Goal: Task Accomplishment & Management: Use online tool/utility

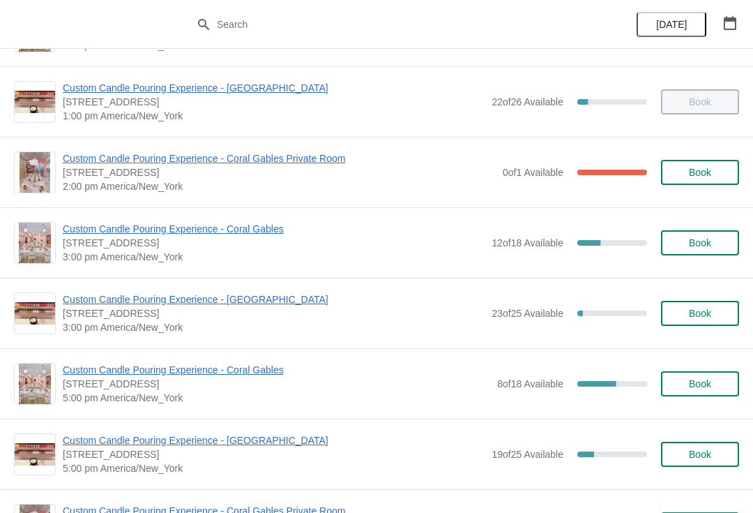
scroll to position [342, 0]
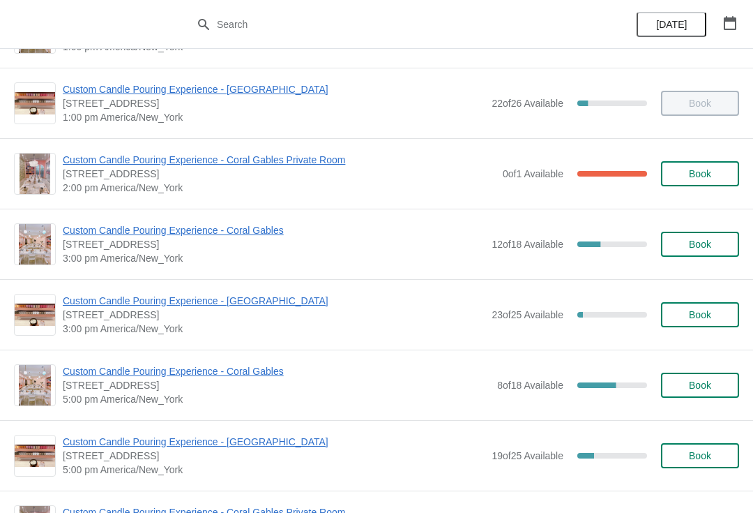
click at [74, 236] on span "Custom Candle Pouring Experience - Coral Gables" at bounding box center [274, 230] width 422 height 14
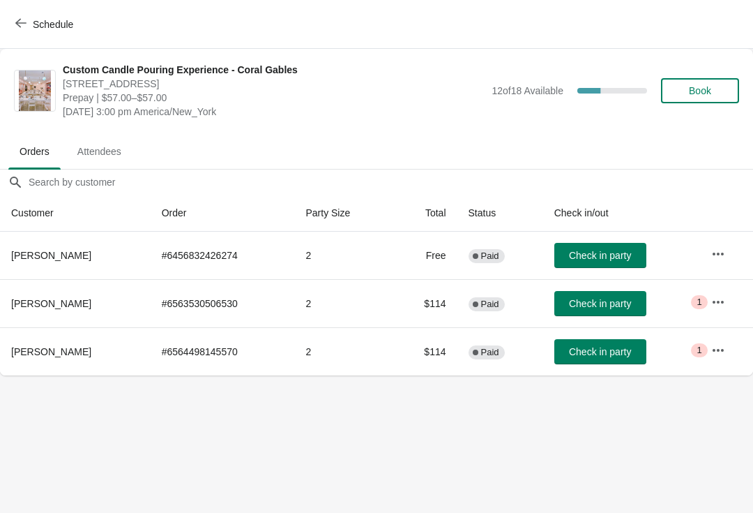
click at [722, 308] on icon "button" at bounding box center [718, 302] width 14 height 14
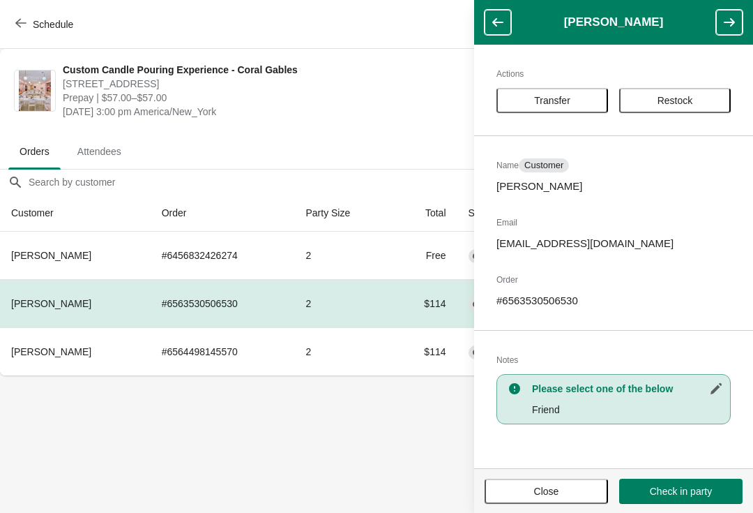
click at [572, 95] on span "Transfer" at bounding box center [552, 100] width 86 height 11
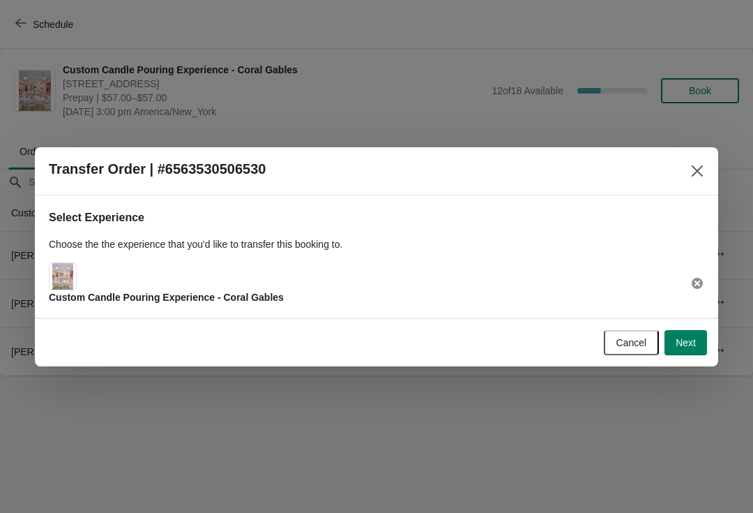
click at [694, 349] on button "Next" at bounding box center [686, 342] width 43 height 25
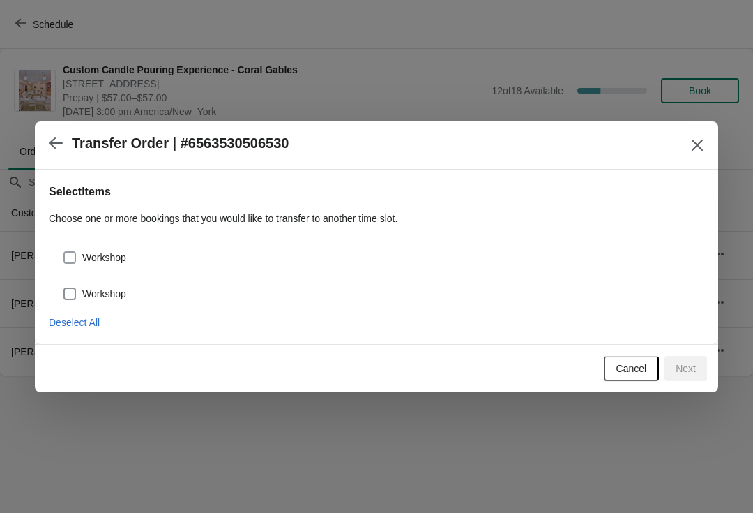
click at [73, 261] on span at bounding box center [69, 257] width 13 height 13
click at [64, 252] on input "Workshop" at bounding box center [63, 251] width 1 height 1
checkbox input "true"
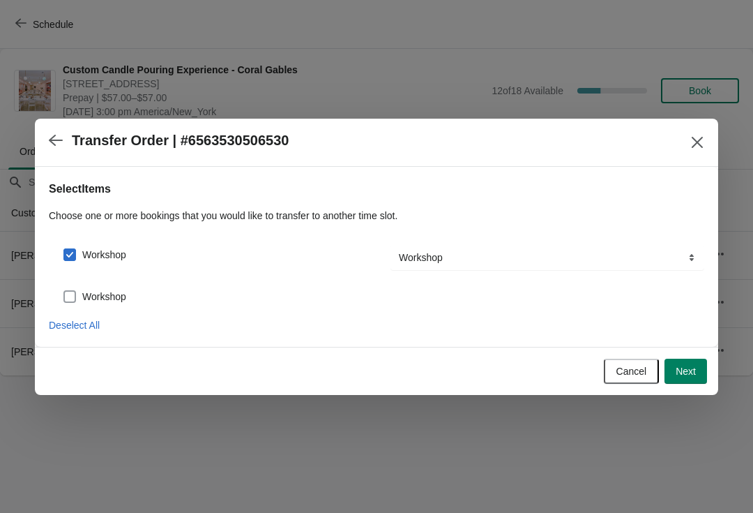
click at [73, 294] on span at bounding box center [69, 296] width 13 height 13
click at [64, 291] on input "Workshop" at bounding box center [63, 290] width 1 height 1
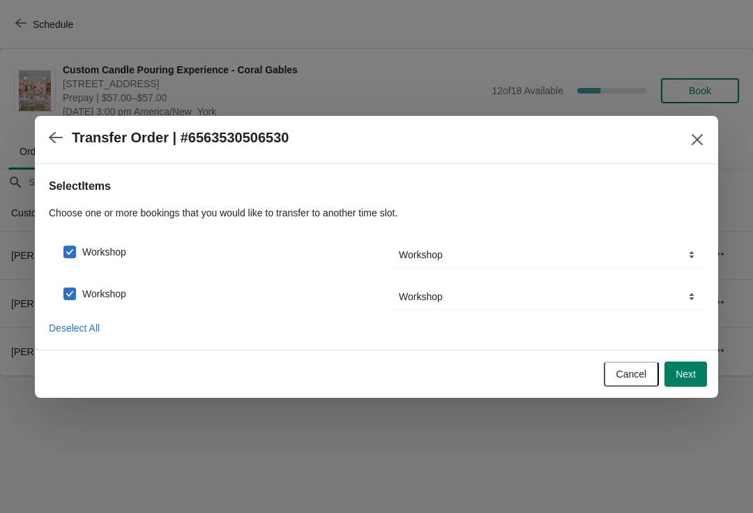
click at [89, 290] on span "Workshop" at bounding box center [104, 294] width 44 height 14
click at [64, 288] on input "Workshop" at bounding box center [63, 287] width 1 height 1
checkbox input "false"
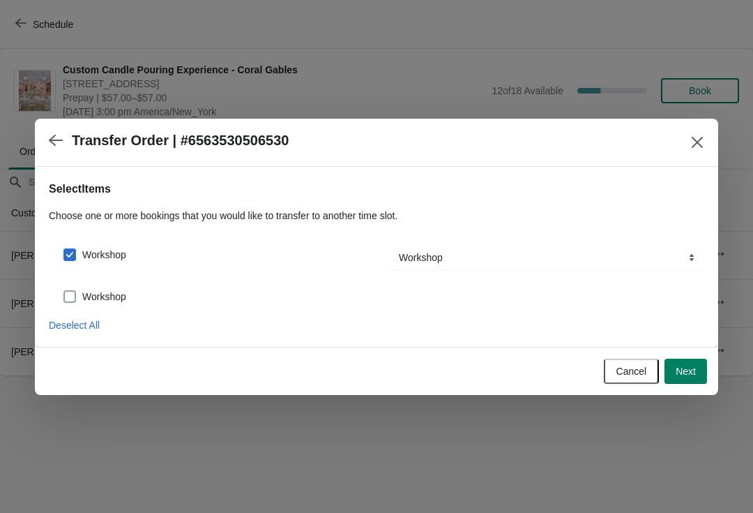
click at [687, 361] on button "Next" at bounding box center [686, 370] width 43 height 25
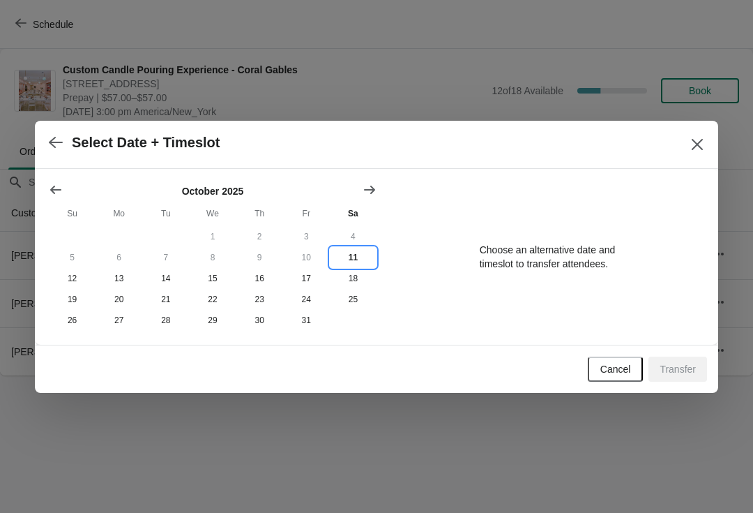
click at [353, 259] on button "11" at bounding box center [353, 257] width 47 height 21
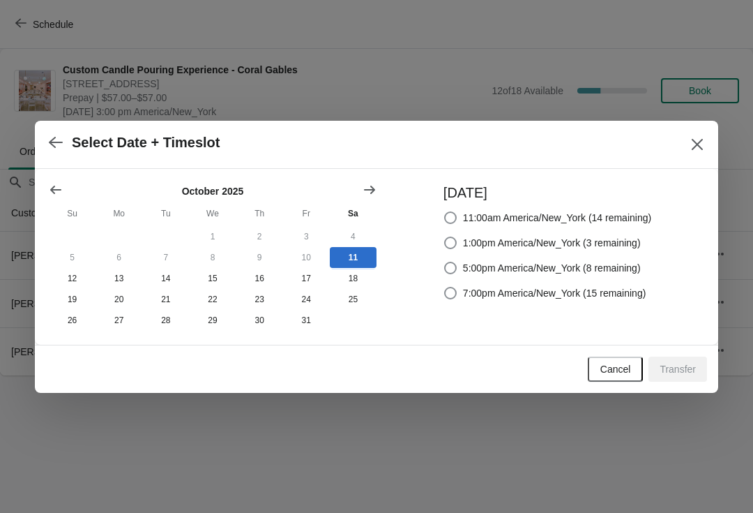
click at [639, 271] on span "5:00pm America/New_York (8 remaining)" at bounding box center [552, 268] width 178 height 14
click at [445, 262] on input "5:00pm America/New_York (8 remaining)" at bounding box center [444, 261] width 1 height 1
radio input "true"
click at [687, 370] on span "Transfer" at bounding box center [678, 368] width 36 height 11
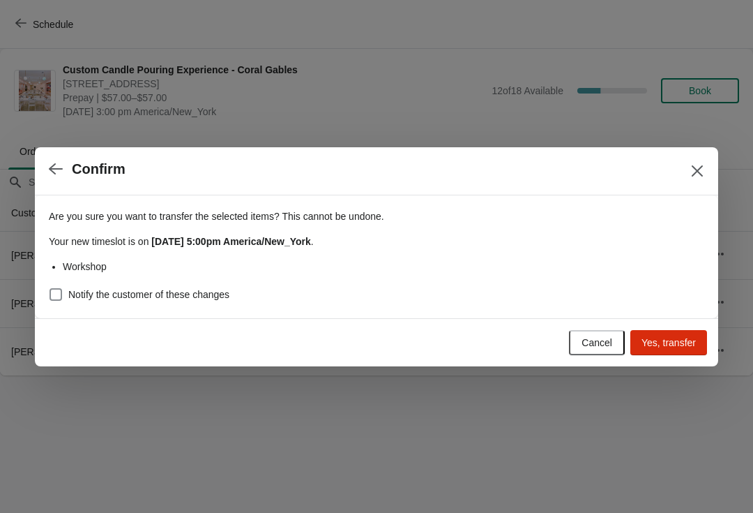
click at [70, 298] on span "Notify the customer of these changes" at bounding box center [148, 294] width 161 height 14
click at [50, 289] on input "Notify the customer of these changes" at bounding box center [50, 288] width 1 height 1
checkbox input "true"
click at [688, 345] on span "Yes, transfer" at bounding box center [669, 342] width 54 height 11
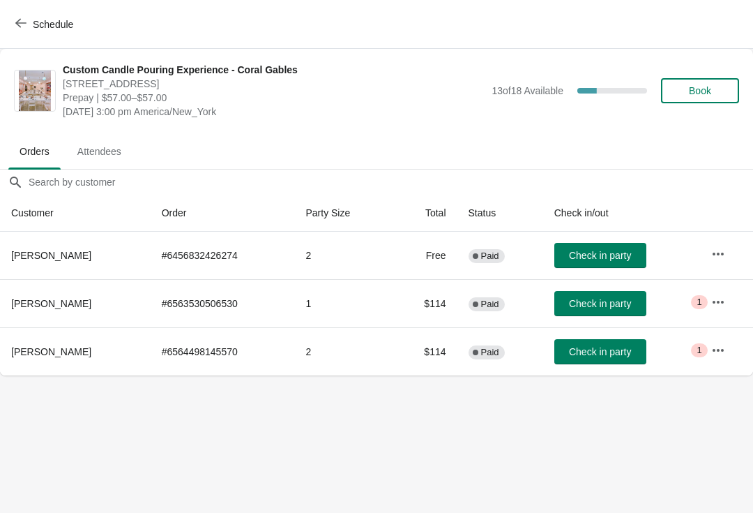
click at [725, 301] on icon "button" at bounding box center [718, 302] width 14 height 14
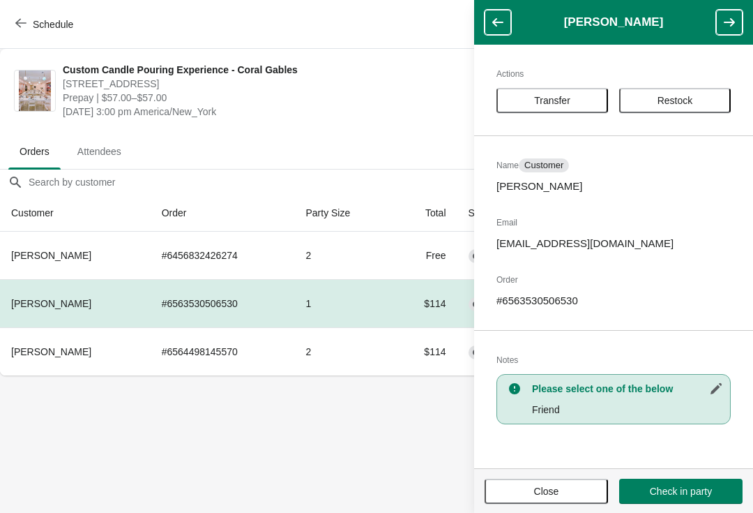
click at [554, 98] on span "Transfer" at bounding box center [552, 100] width 36 height 11
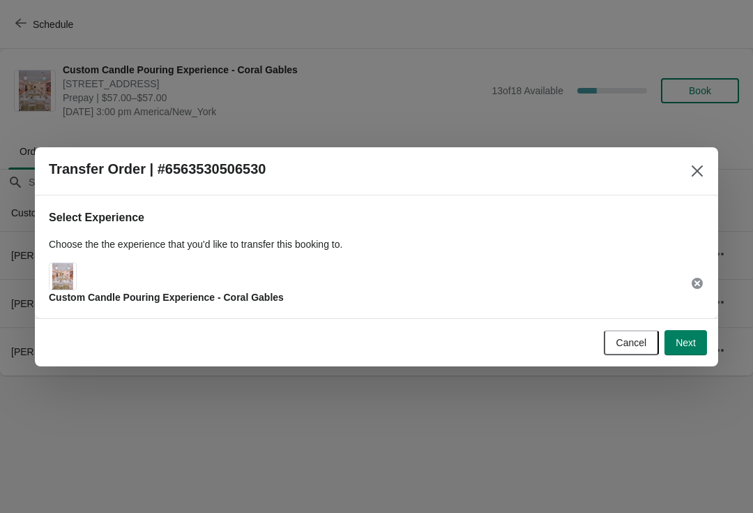
click at [689, 333] on button "Next" at bounding box center [686, 342] width 43 height 25
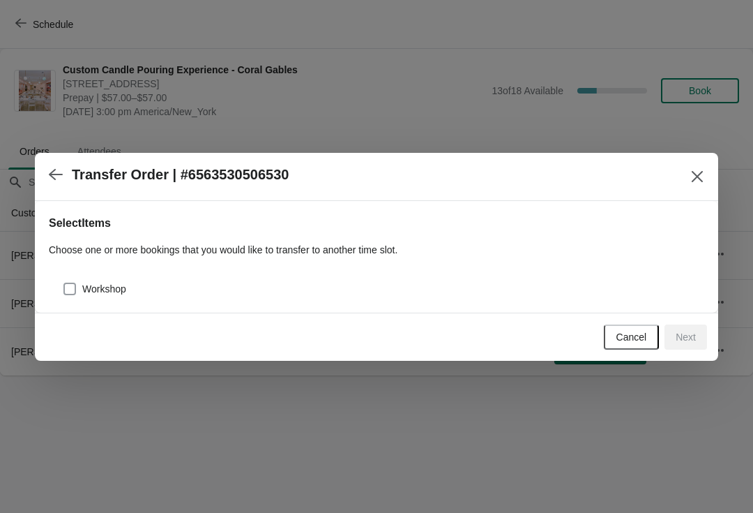
click at [78, 280] on label "Workshop" at bounding box center [94, 289] width 63 height 20
click at [64, 282] on input "Workshop" at bounding box center [63, 282] width 1 height 1
checkbox input "true"
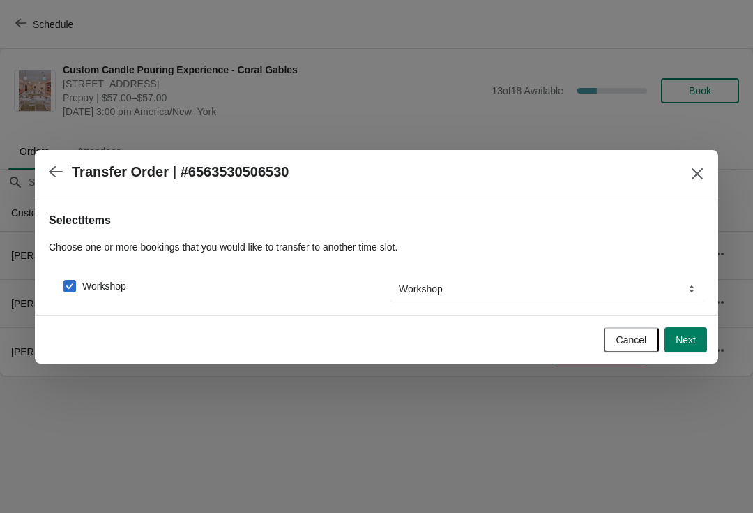
click at [685, 330] on button "Next" at bounding box center [686, 339] width 43 height 25
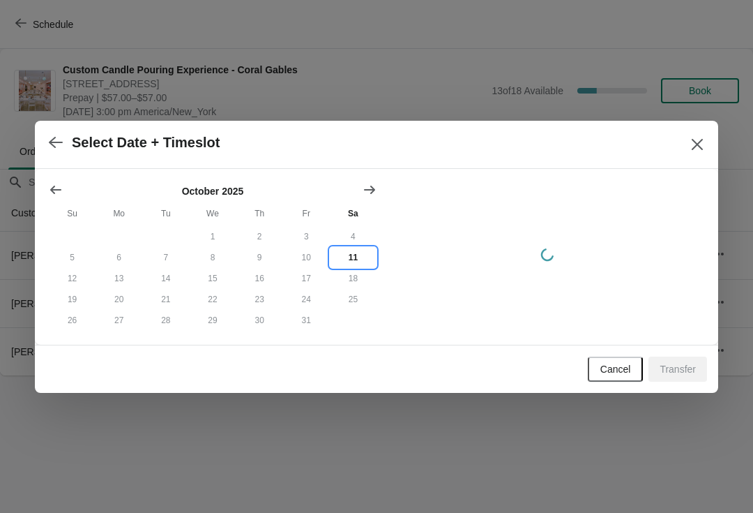
click at [351, 247] on button "11" at bounding box center [353, 257] width 47 height 21
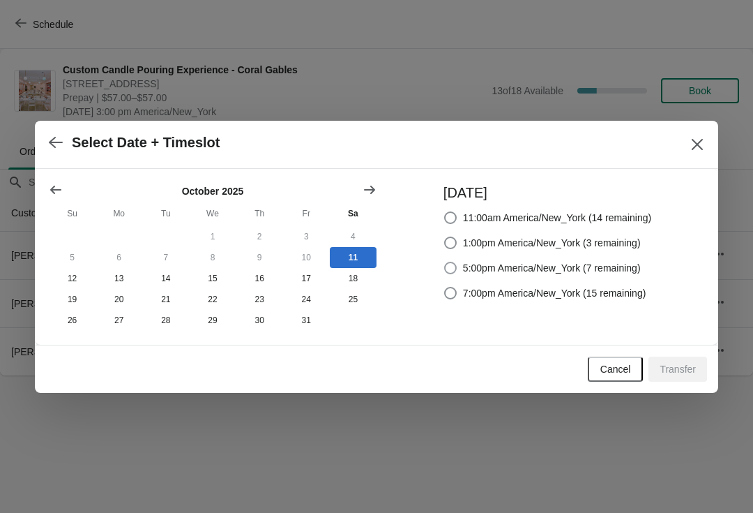
click at [517, 263] on span "5:00pm America/New_York (7 remaining)" at bounding box center [552, 268] width 178 height 14
click at [445, 262] on input "5:00pm America/New_York (7 remaining)" at bounding box center [444, 261] width 1 height 1
radio input "true"
click at [675, 367] on span "Transfer" at bounding box center [678, 368] width 36 height 11
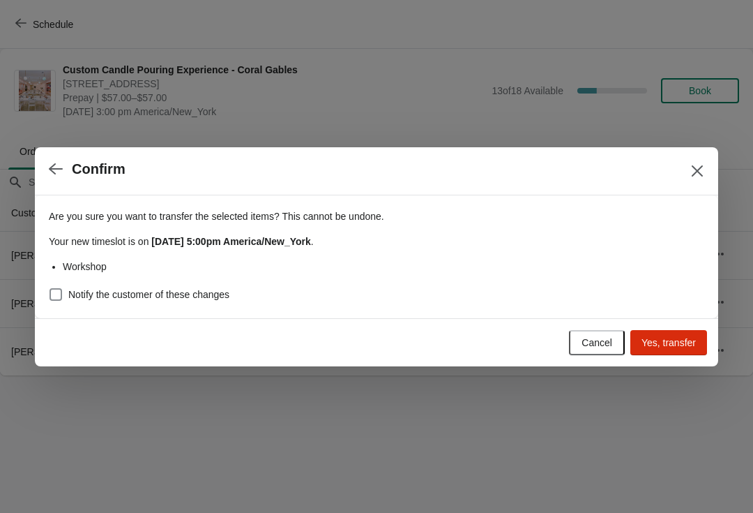
click at [71, 287] on span "Notify the customer of these changes" at bounding box center [148, 294] width 161 height 14
click at [50, 288] on input "Notify the customer of these changes" at bounding box center [50, 288] width 1 height 1
checkbox input "true"
click at [671, 346] on span "Yes, transfer" at bounding box center [669, 342] width 54 height 11
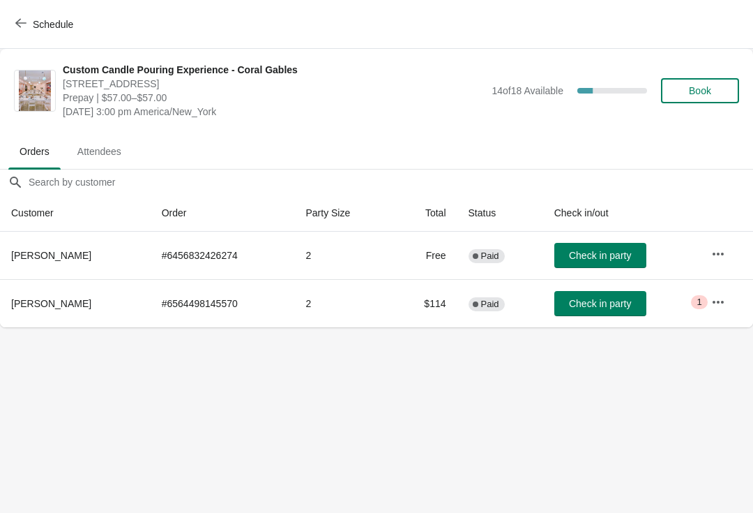
click at [607, 305] on span "Check in party" at bounding box center [600, 303] width 62 height 11
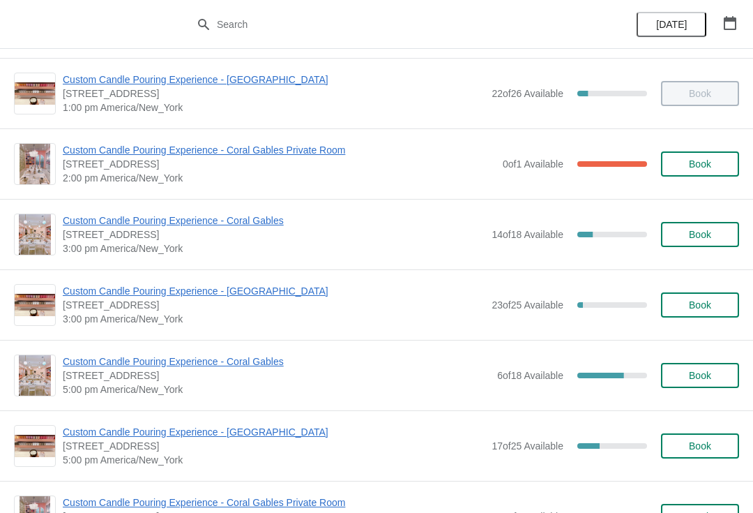
scroll to position [342, 0]
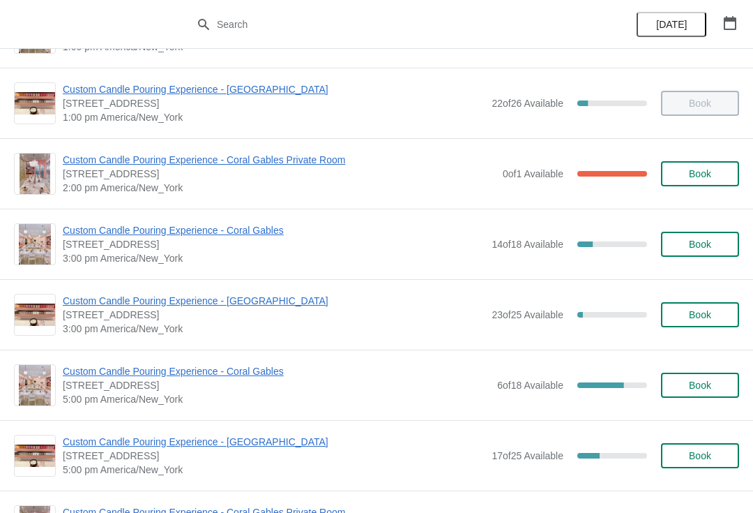
click at [209, 226] on span "Custom Candle Pouring Experience - Coral Gables" at bounding box center [274, 230] width 422 height 14
